Goal: Check status: Check status

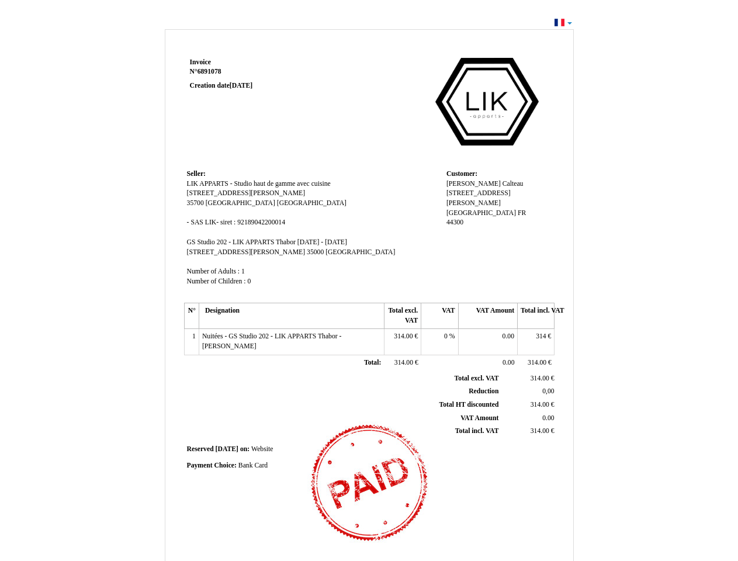
click at [201, 62] on span "Invoice" at bounding box center [200, 62] width 21 height 8
click at [211, 71] on span "6891078" at bounding box center [210, 72] width 24 height 8
click at [196, 174] on span "Seller:" at bounding box center [196, 174] width 19 height 8
click at [259, 184] on span "LIK APPARTS - Studio haut de gamme avec cuisine" at bounding box center [259, 184] width 144 height 8
click at [215, 193] on span "[STREET_ADDRESS][PERSON_NAME]" at bounding box center [246, 193] width 119 height 8
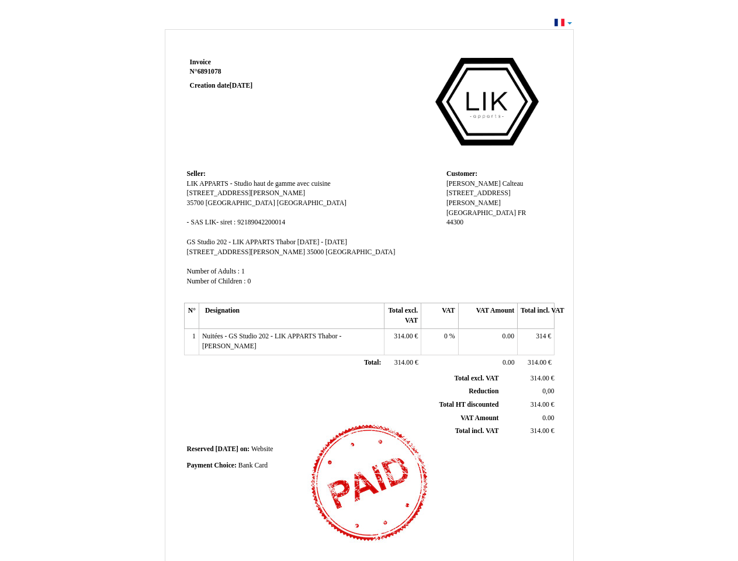
click at [196, 203] on span "35700" at bounding box center [195, 203] width 17 height 8
click at [216, 203] on span "[GEOGRAPHIC_DATA]" at bounding box center [241, 203] width 70 height 8
click at [277, 203] on span "[GEOGRAPHIC_DATA]" at bounding box center [312, 203] width 70 height 8
click at [238, 222] on span "SAS LIK- siret : 92189042200014" at bounding box center [238, 223] width 95 height 8
click at [242, 242] on span "GS Studio 202 - LIK APPARTS Thabor" at bounding box center [241, 243] width 109 height 8
